Goal: Task Accomplishment & Management: Complete application form

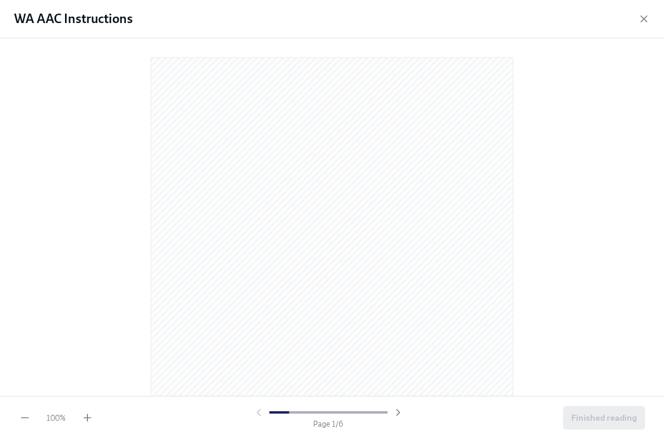
click at [383, 18] on div "WA AAC Instructions" at bounding box center [332, 19] width 664 height 38
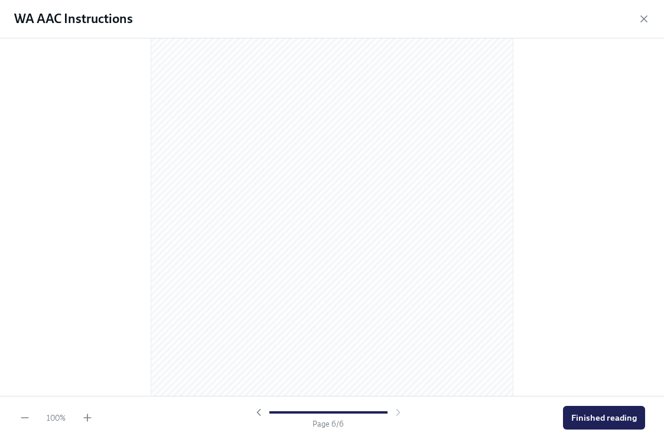
scroll to position [2477, 0]
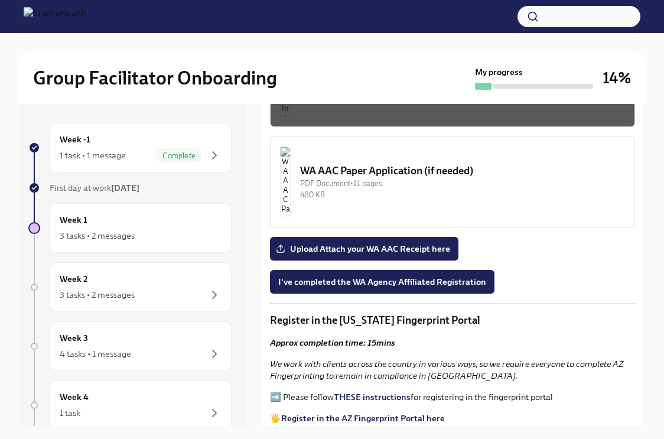
scroll to position [1131, 0]
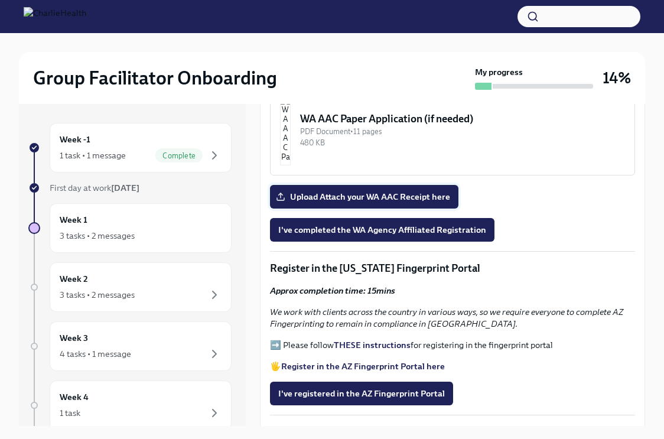
click at [409, 191] on span "Upload Attach your WA AAC Receipt here" at bounding box center [364, 197] width 172 height 12
click at [0, 0] on input "Upload Attach your WA AAC Receipt here" at bounding box center [0, 0] width 0 height 0
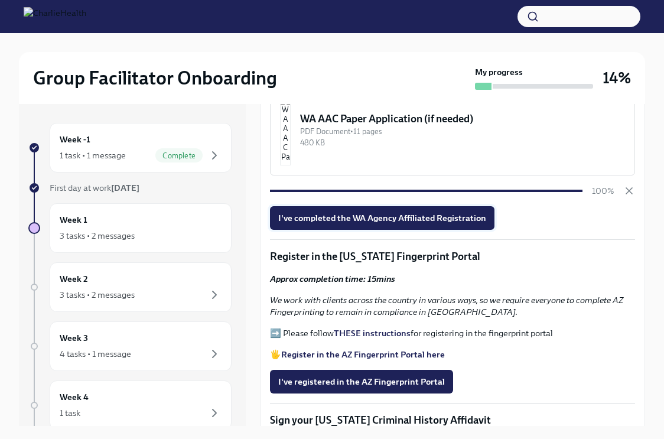
click at [347, 206] on button "I've completed the WA Agency Affiliated Registration" at bounding box center [382, 218] width 225 height 24
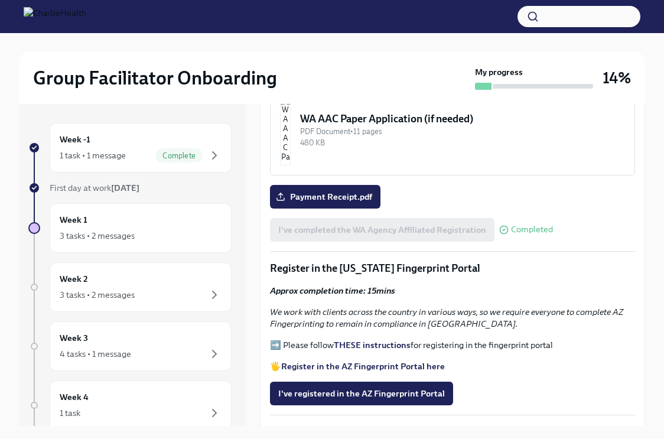
scroll to position [20, 0]
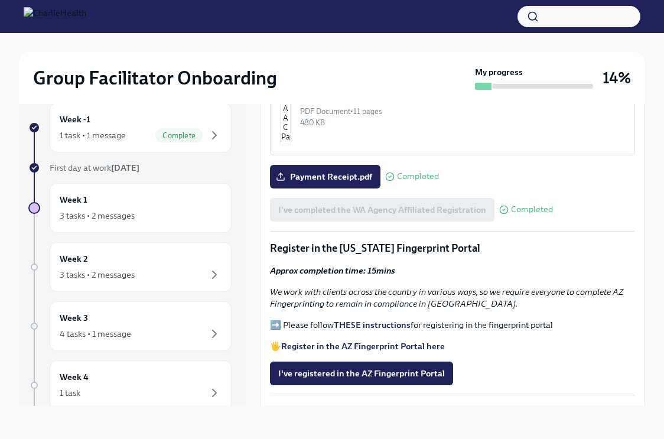
click at [368, 320] on strong "THESE instructions" at bounding box center [372, 325] width 77 height 11
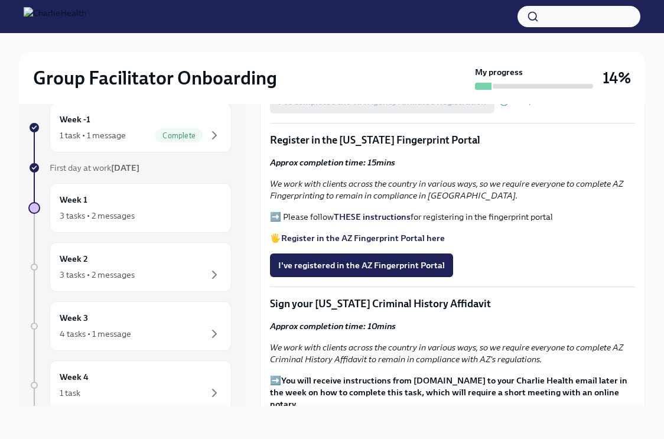
scroll to position [0, 0]
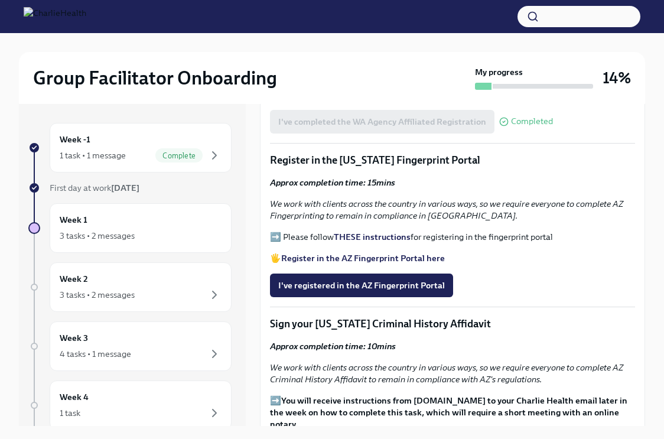
click at [351, 253] on strong "Register in the AZ Fingerprint Portal here" at bounding box center [363, 258] width 164 height 11
